Goal: Task Accomplishment & Management: Complete application form

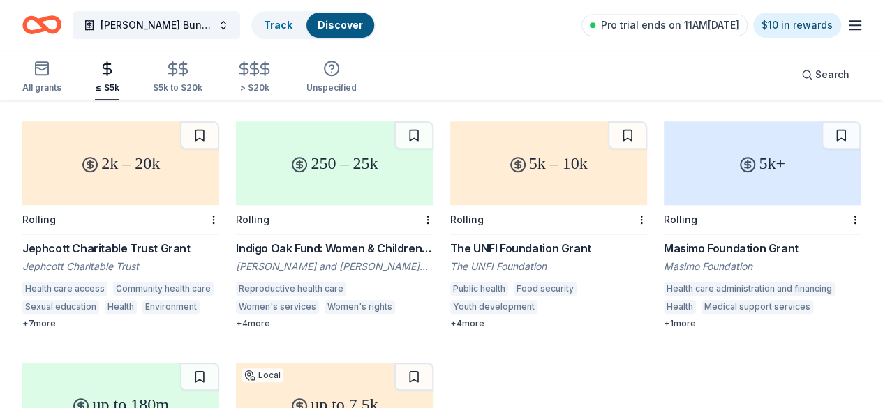
scroll to position [387, 0]
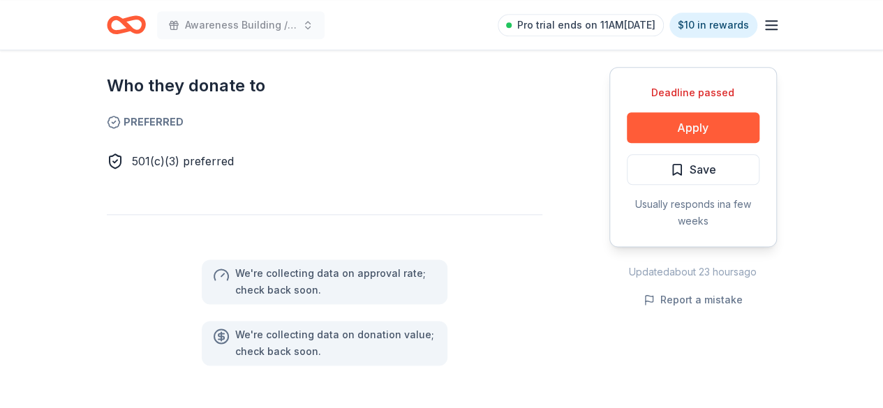
scroll to position [628, 0]
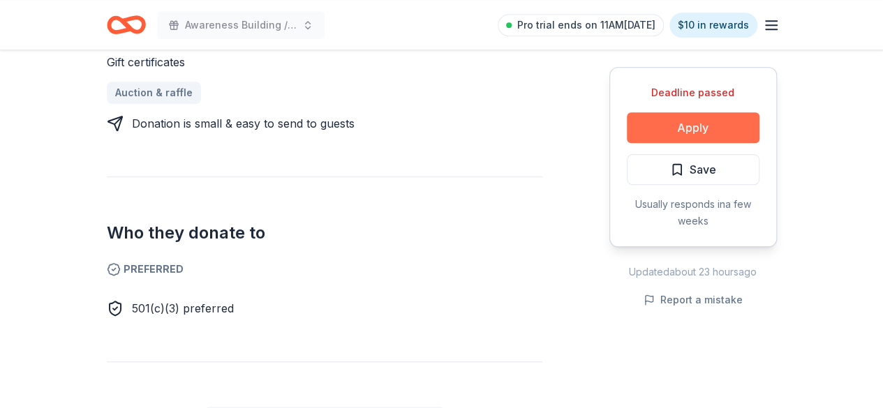
click at [705, 128] on button "Apply" at bounding box center [693, 127] width 133 height 31
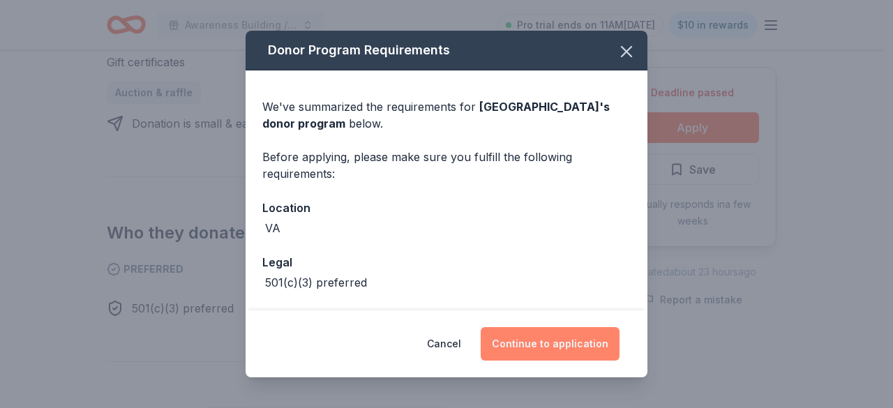
click at [560, 345] on button "Continue to application" at bounding box center [550, 343] width 139 height 33
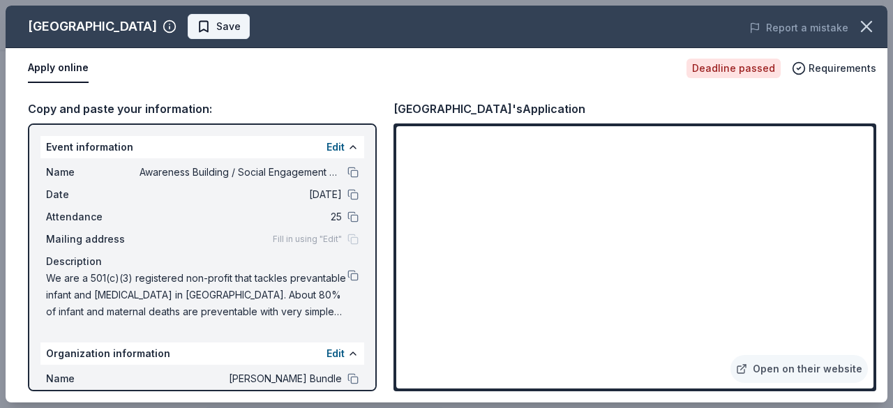
click at [197, 24] on span "Save" at bounding box center [219, 26] width 44 height 17
click at [879, 27] on button "button" at bounding box center [866, 26] width 31 height 31
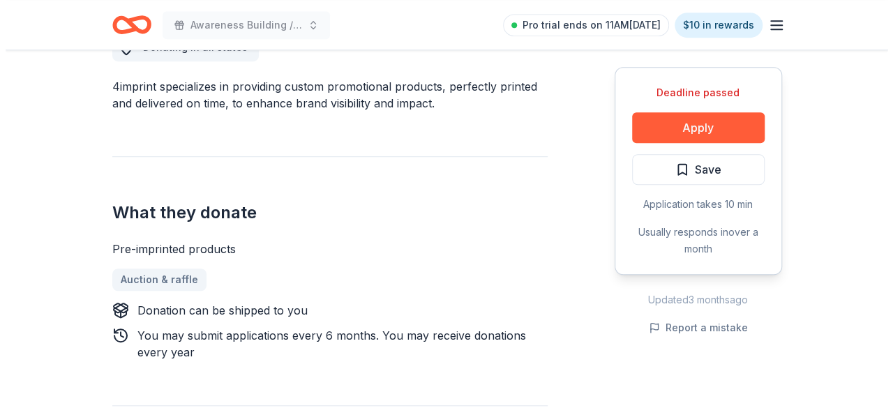
scroll to position [488, 0]
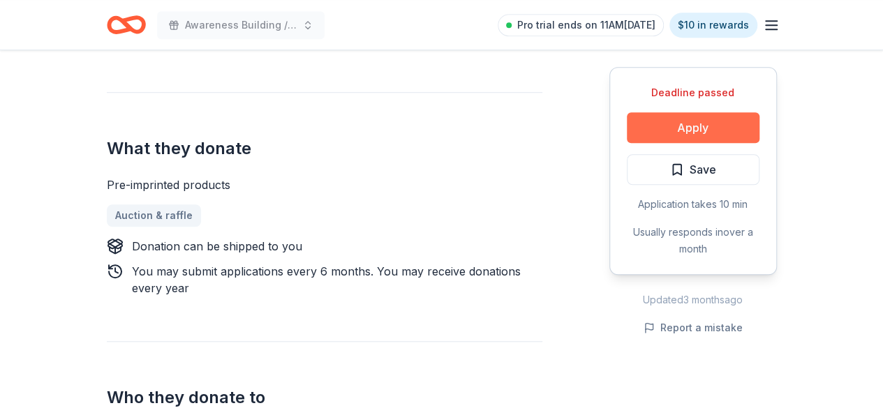
click at [689, 129] on button "Apply" at bounding box center [693, 127] width 133 height 31
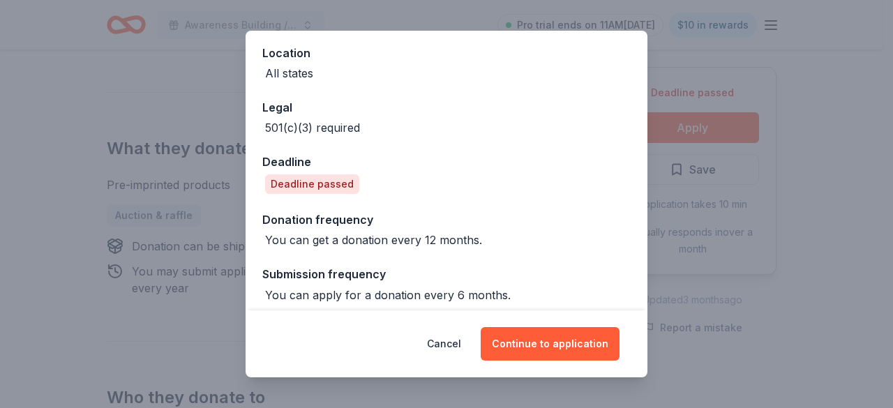
scroll to position [163, 0]
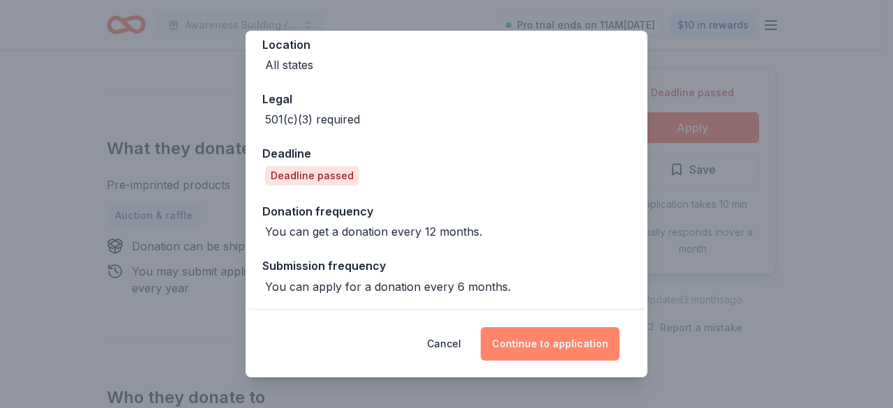
click at [562, 337] on button "Continue to application" at bounding box center [550, 343] width 139 height 33
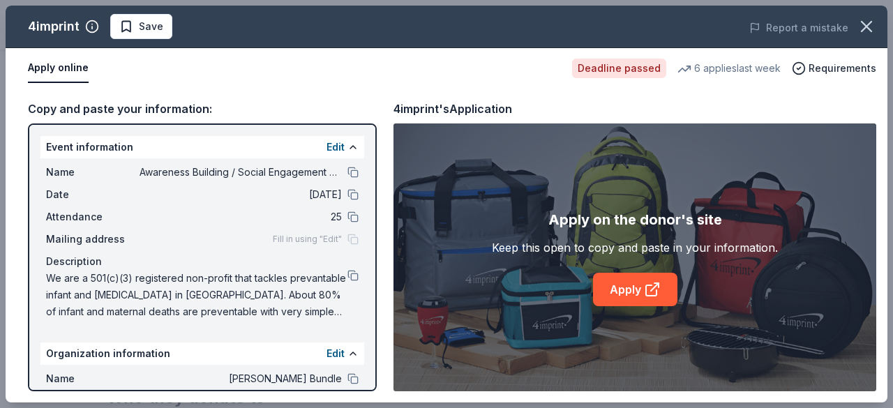
click at [639, 271] on div "Apply on the donor's site Keep this open to copy and paste in your information.…" at bounding box center [635, 258] width 286 height 98
click at [636, 293] on link "Apply" at bounding box center [635, 289] width 84 height 33
